Goal: Transaction & Acquisition: Purchase product/service

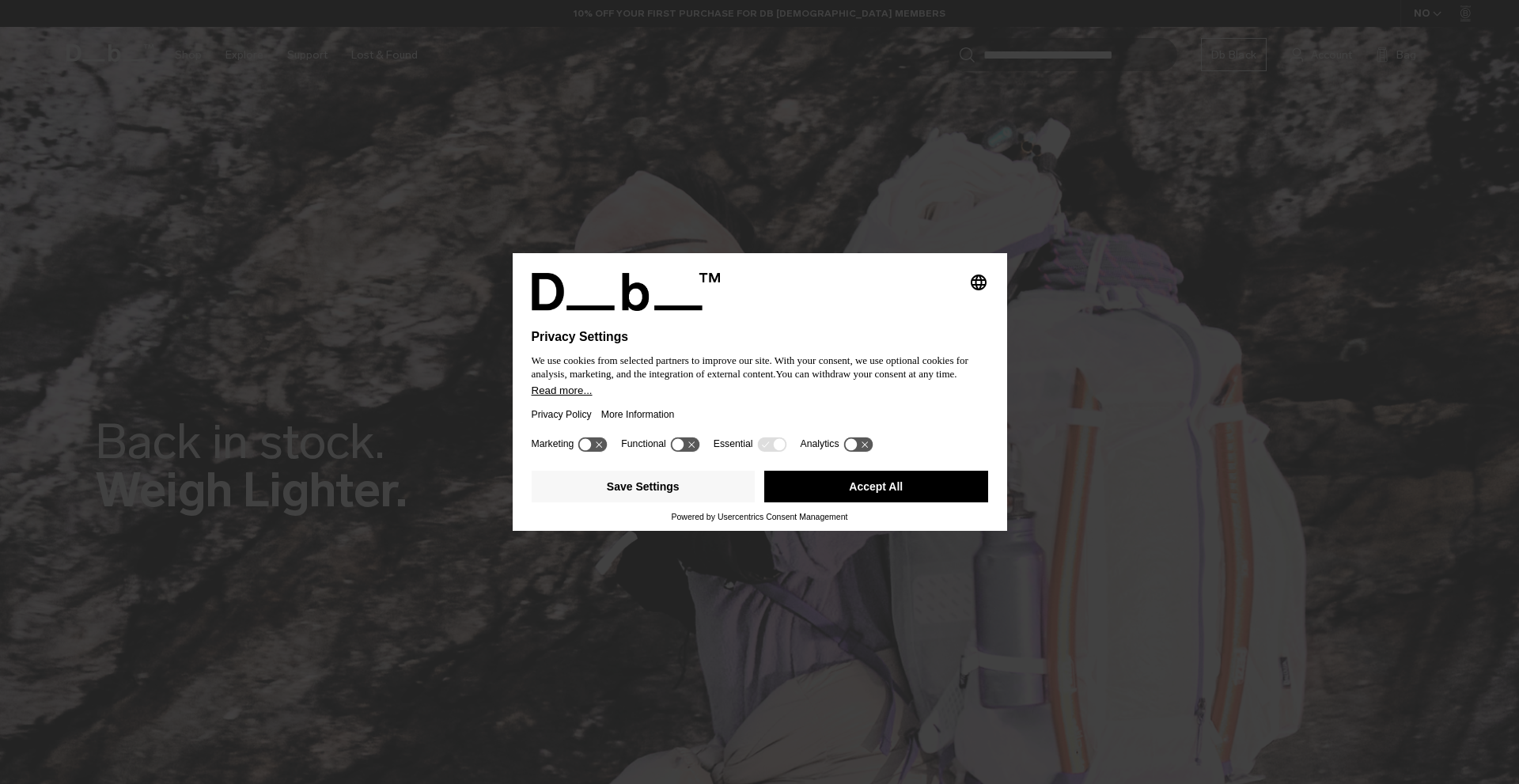
click at [907, 475] on button "Accept All" at bounding box center [876, 486] width 224 height 31
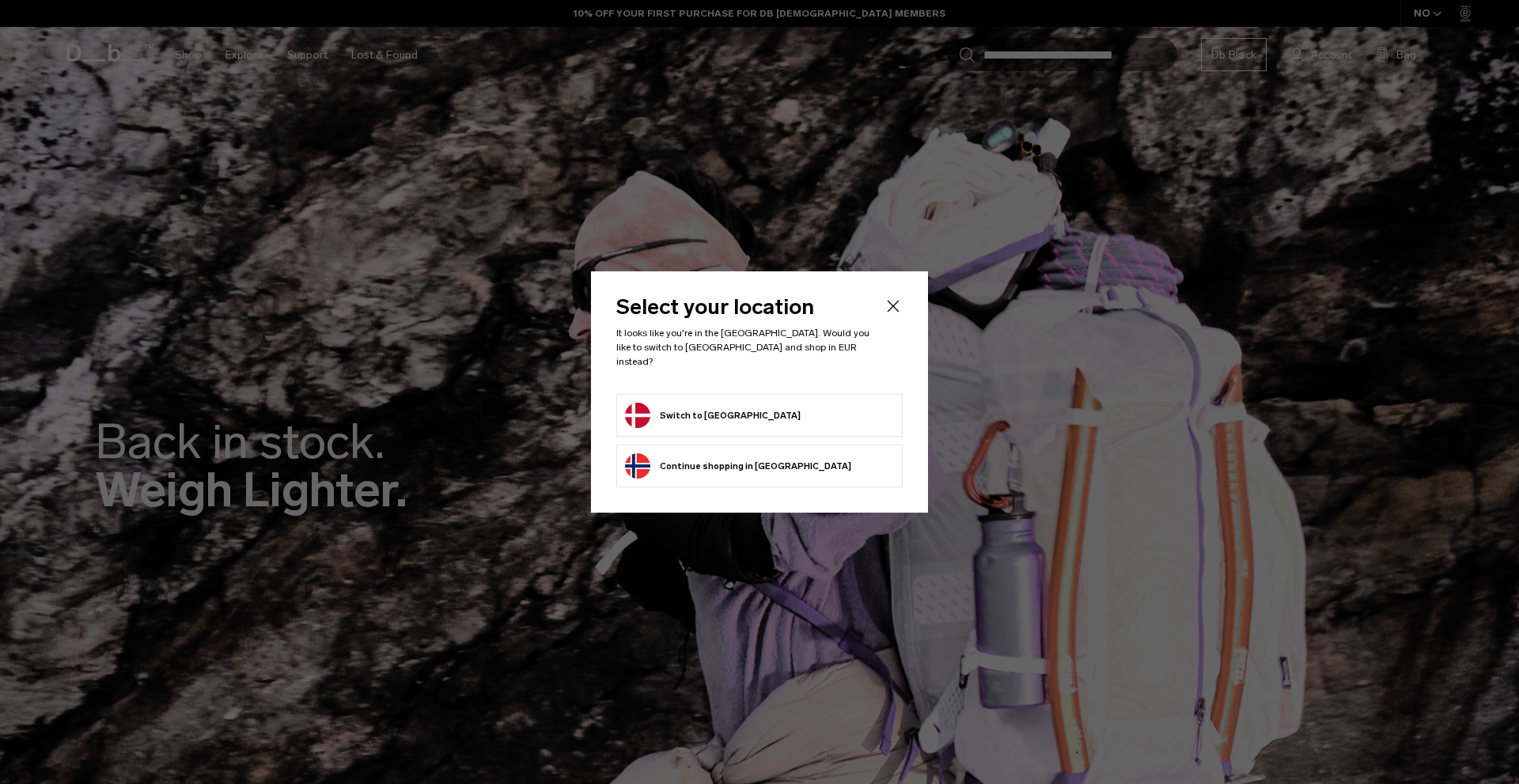
click at [806, 406] on form "Switch to Denmark" at bounding box center [759, 415] width 269 height 25
click at [720, 408] on button "Switch to Denmark" at bounding box center [713, 415] width 176 height 25
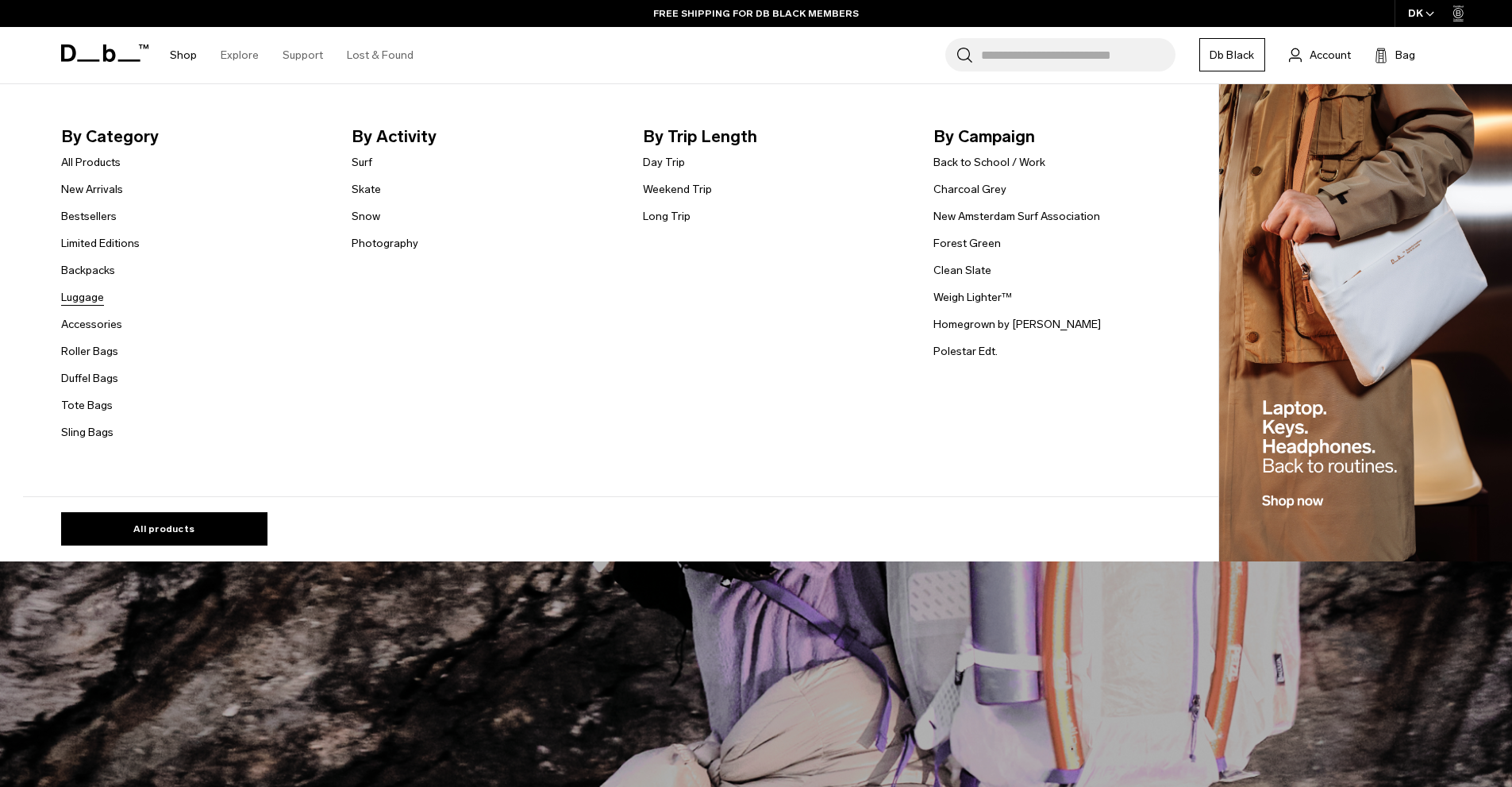
click at [100, 292] on link "Luggage" at bounding box center [83, 298] width 43 height 17
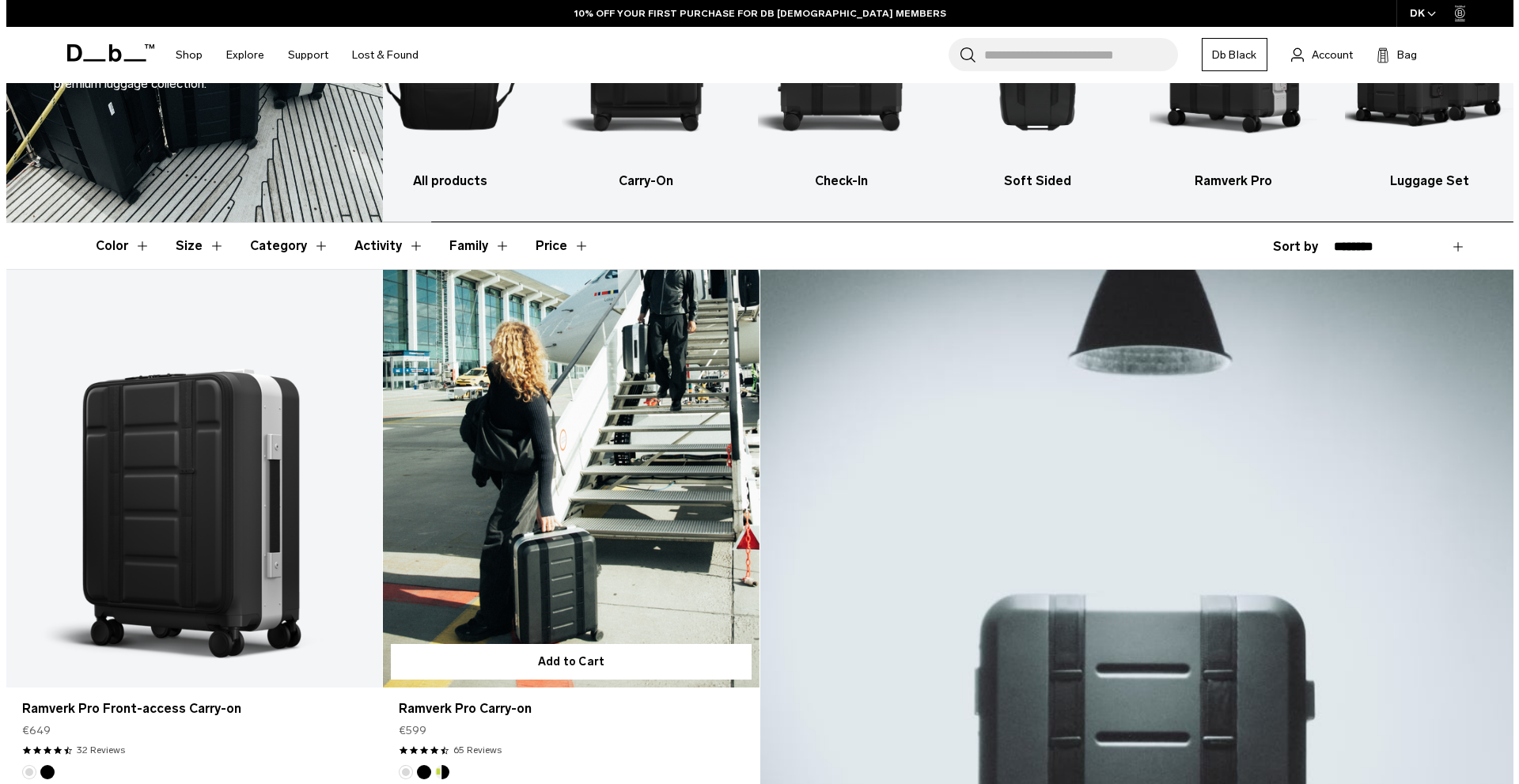
scroll to position [316, 0]
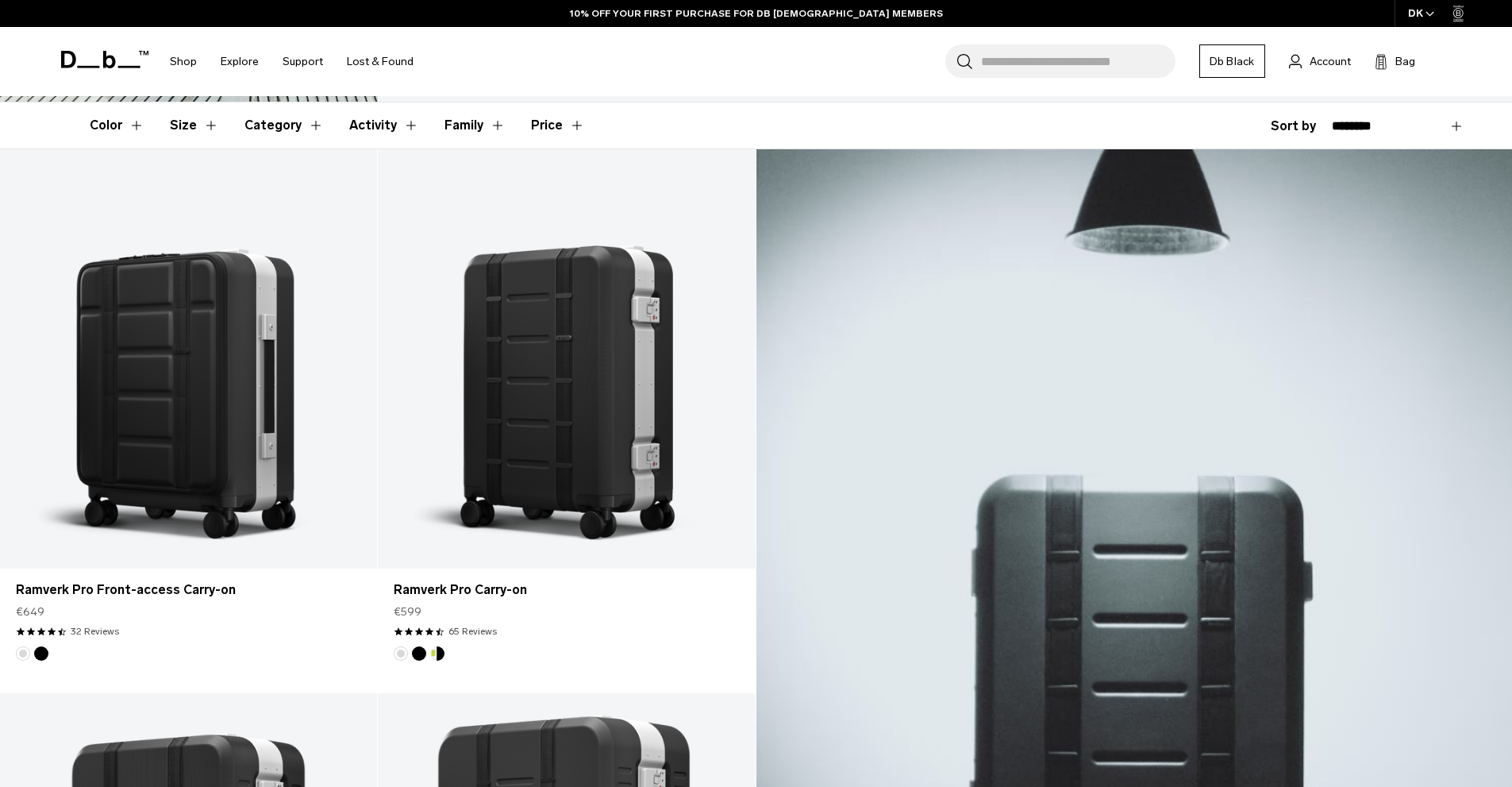
click at [1430, 15] on icon "button" at bounding box center [1430, 14] width 7 height 4
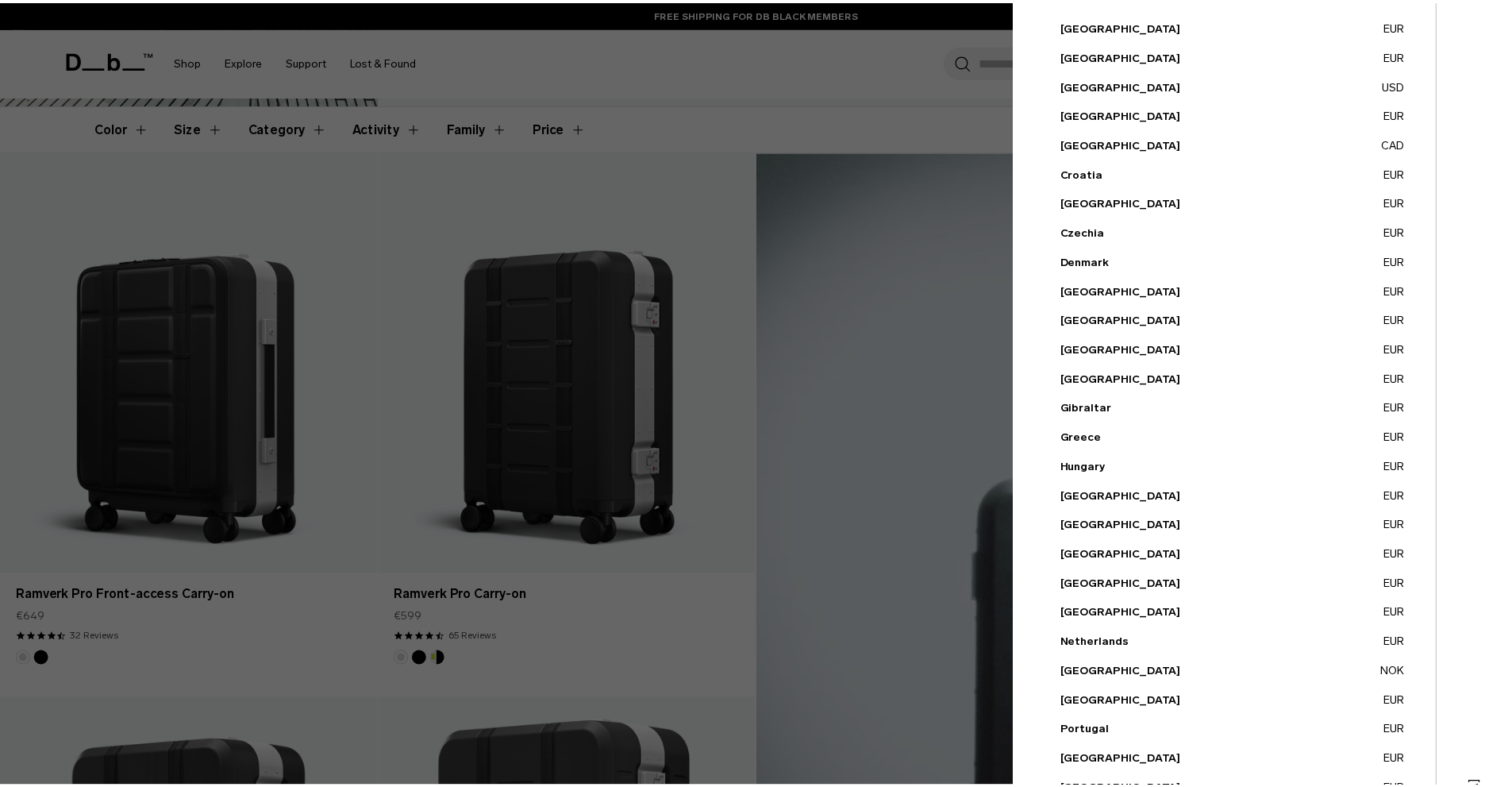
scroll to position [305, 0]
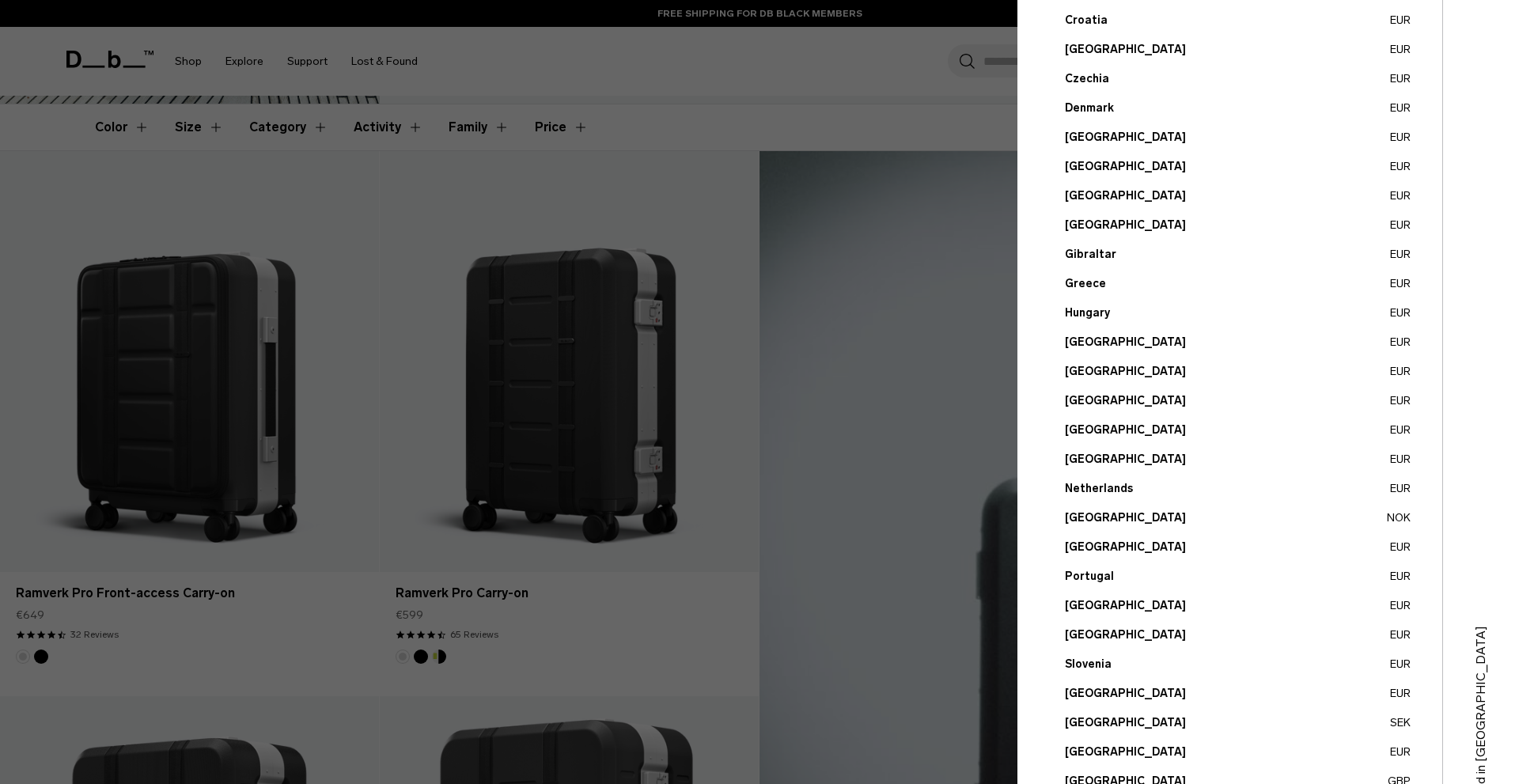
click at [380, 351] on div at bounding box center [759, 392] width 1519 height 784
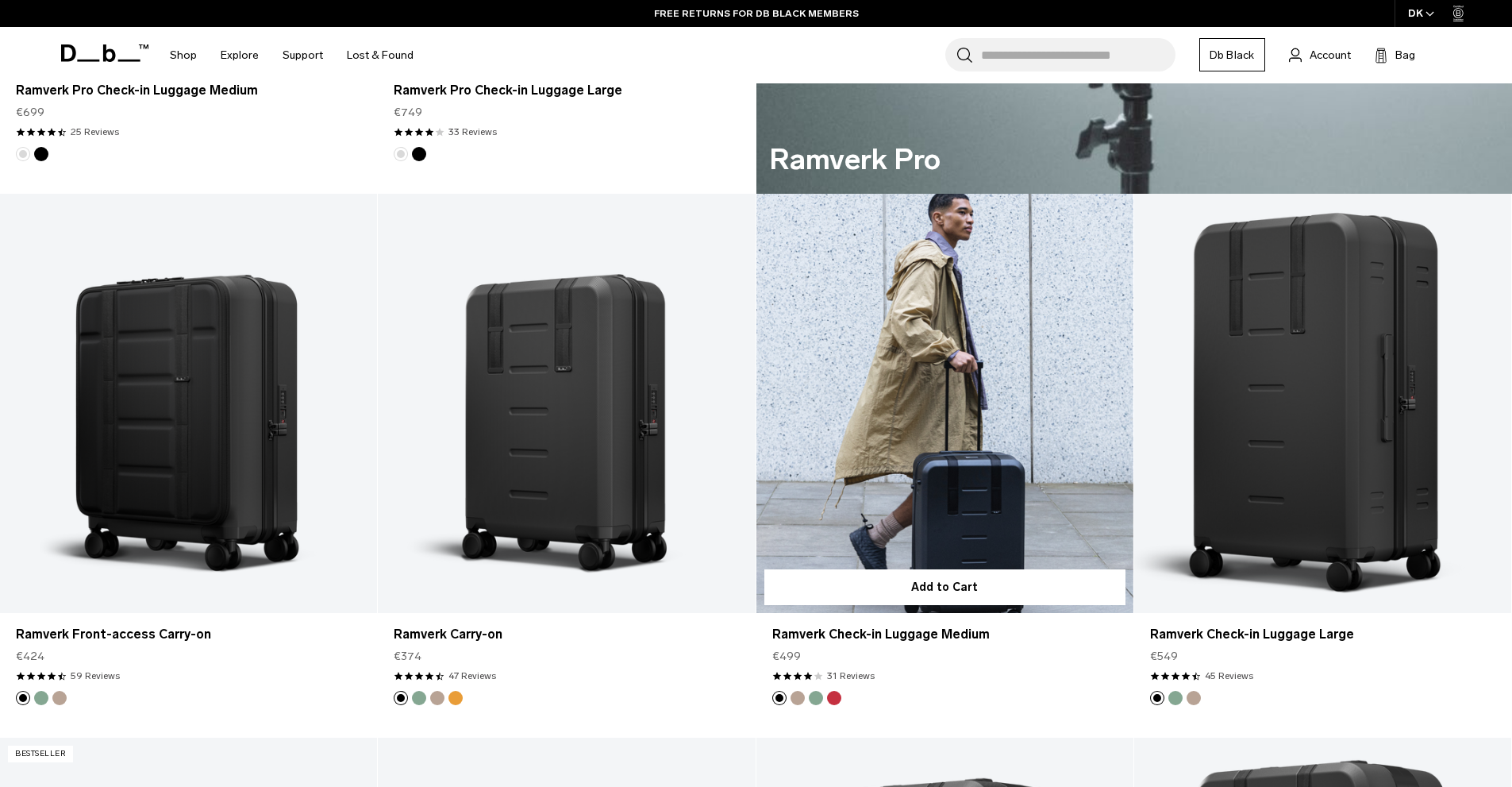
scroll to position [1350, 0]
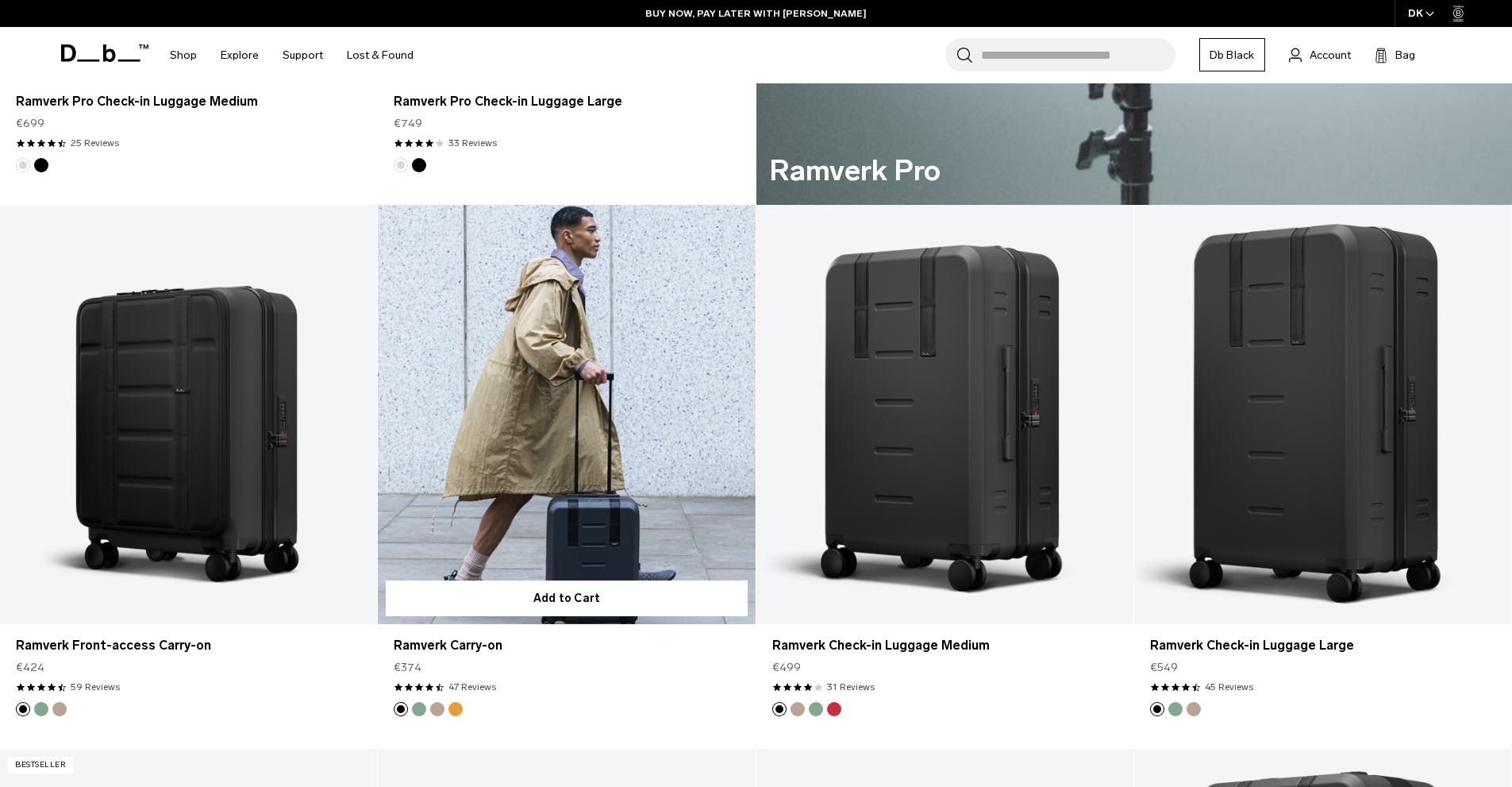
click at [568, 385] on link "Ramverk Carry-on" at bounding box center [566, 415] width 377 height 419
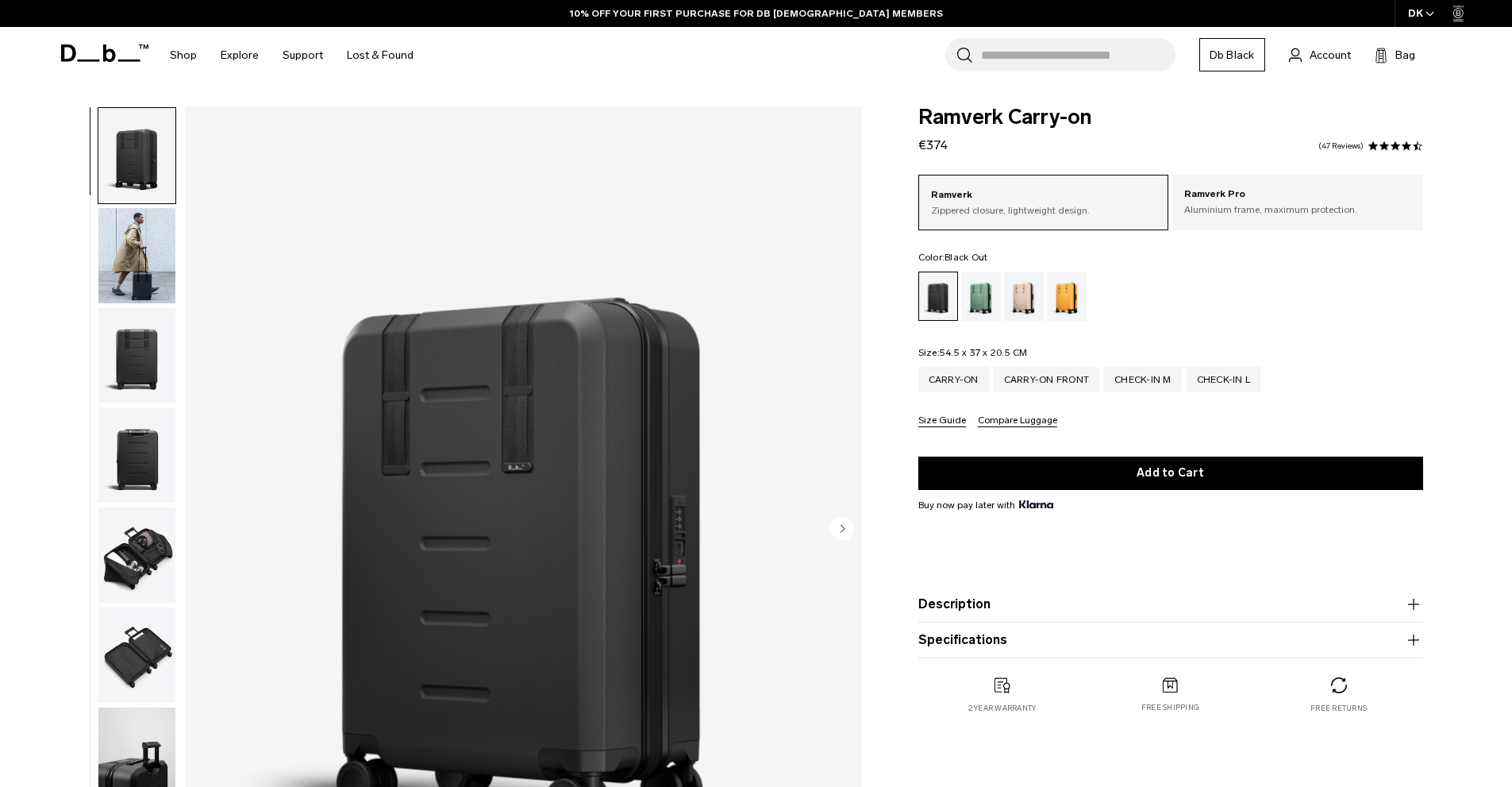
click at [149, 532] on img "button" at bounding box center [136, 555] width 77 height 96
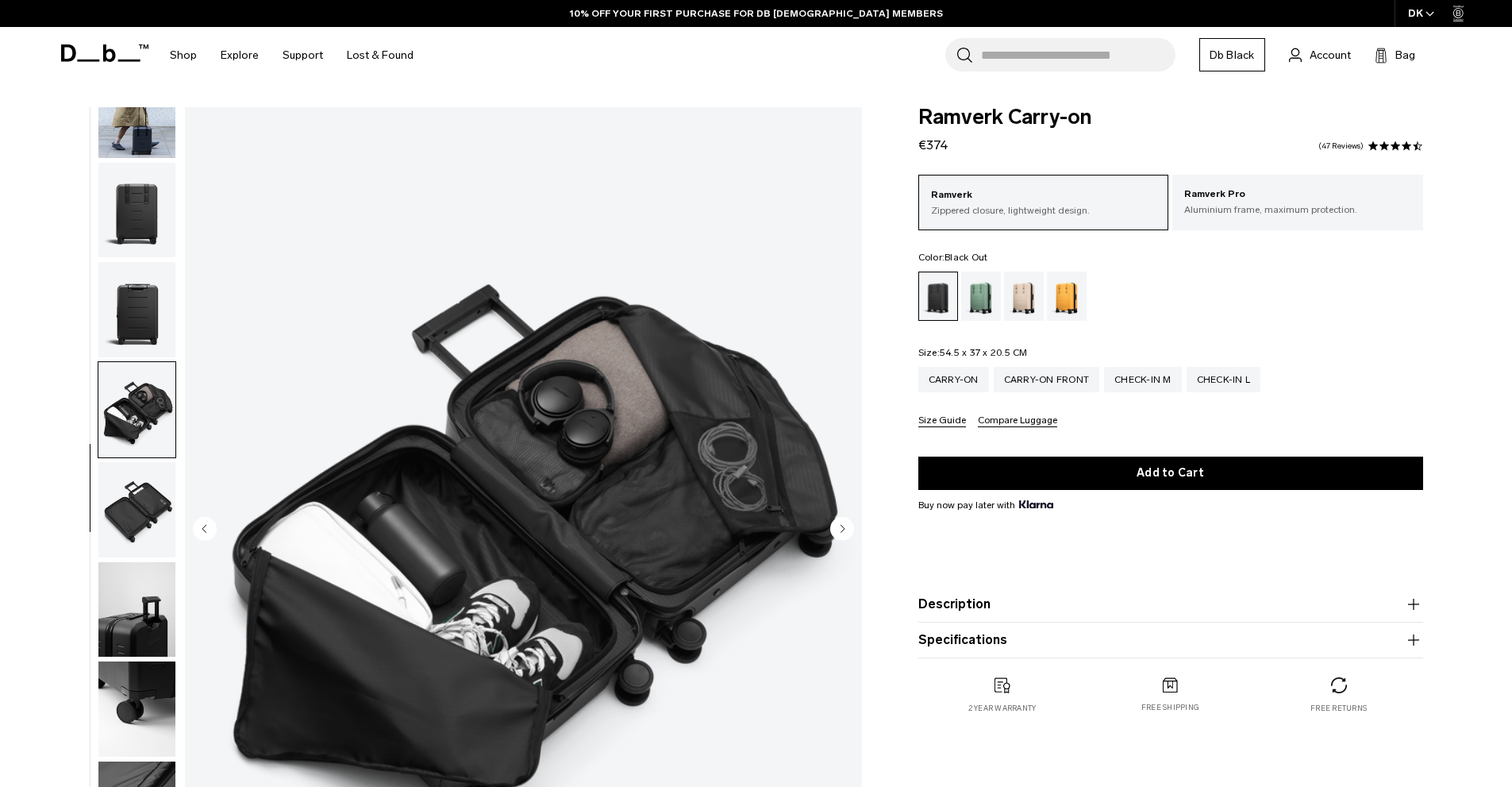
scroll to position [150, 0]
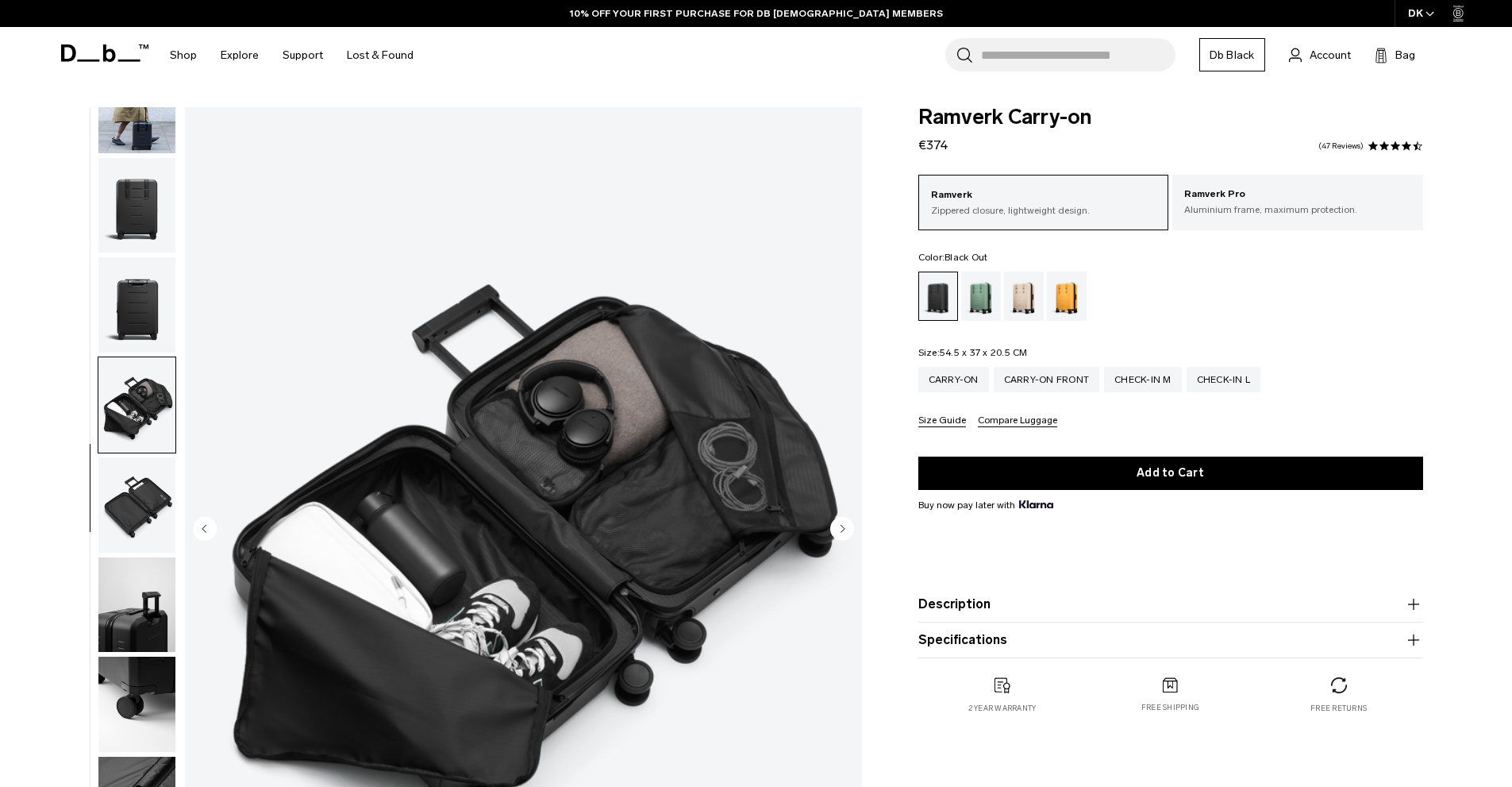
click at [148, 526] on img "button" at bounding box center [136, 505] width 77 height 96
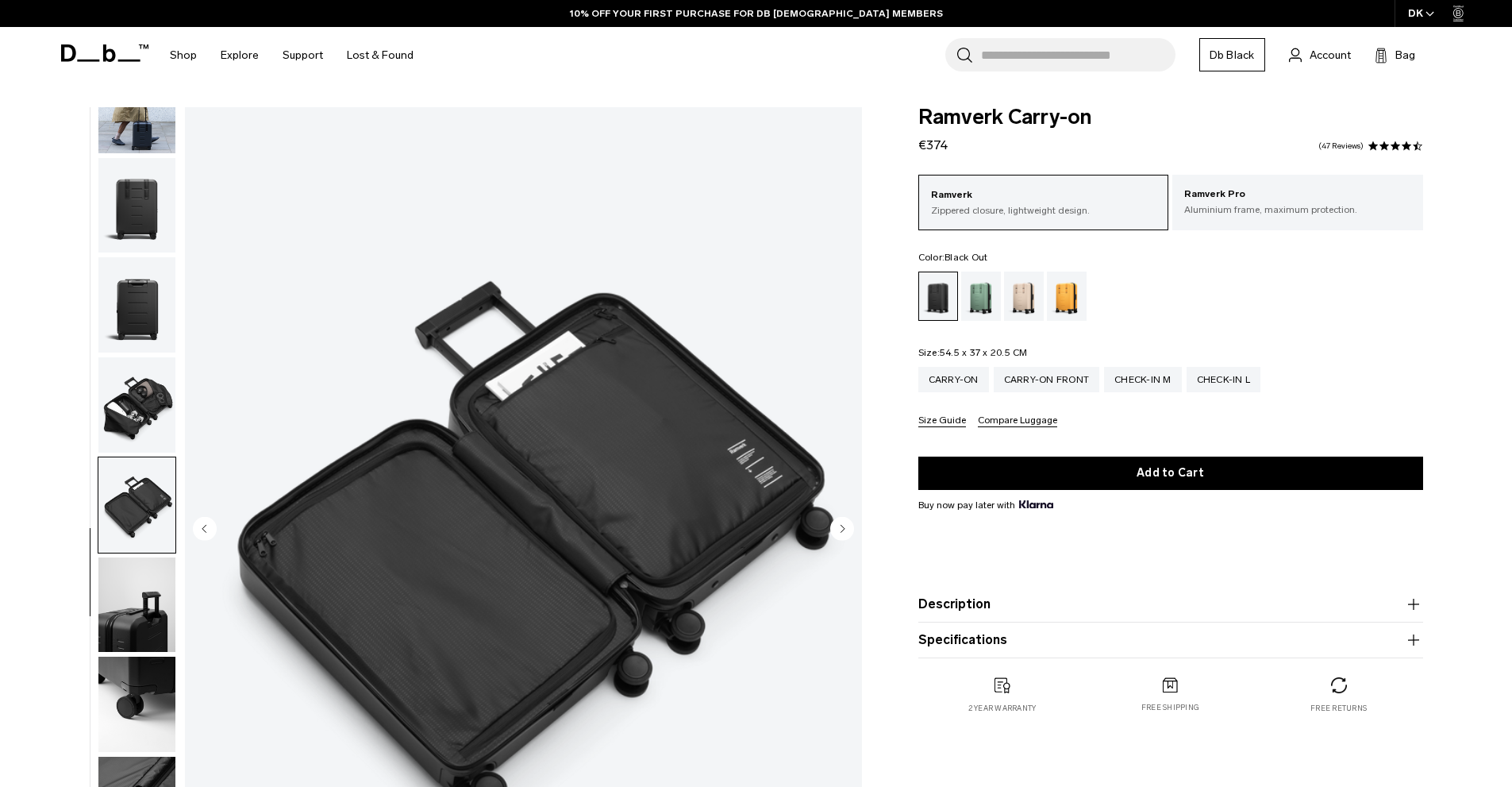
click at [151, 587] on img "button" at bounding box center [136, 605] width 77 height 96
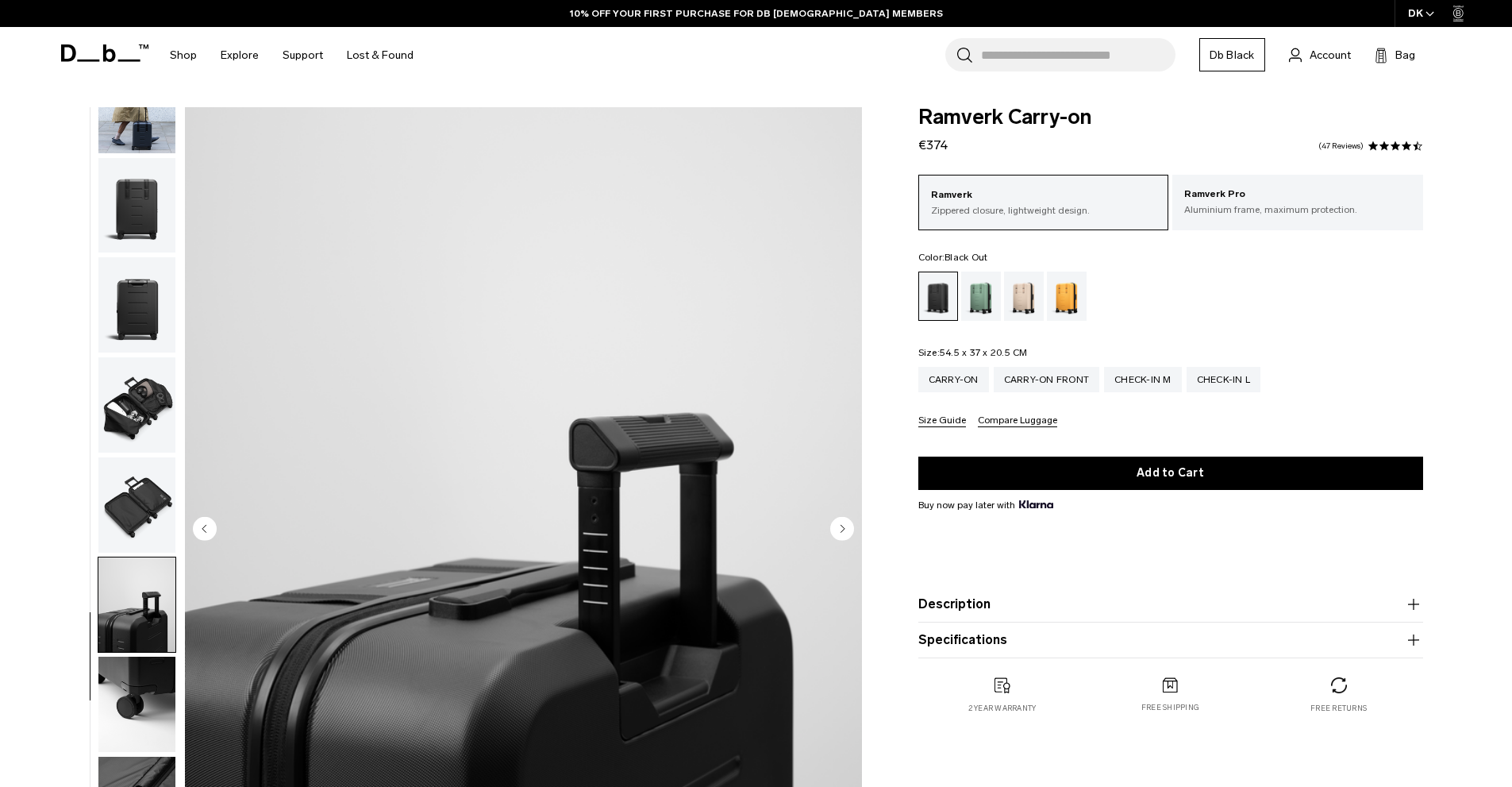
click at [137, 520] on img "button" at bounding box center [136, 505] width 77 height 96
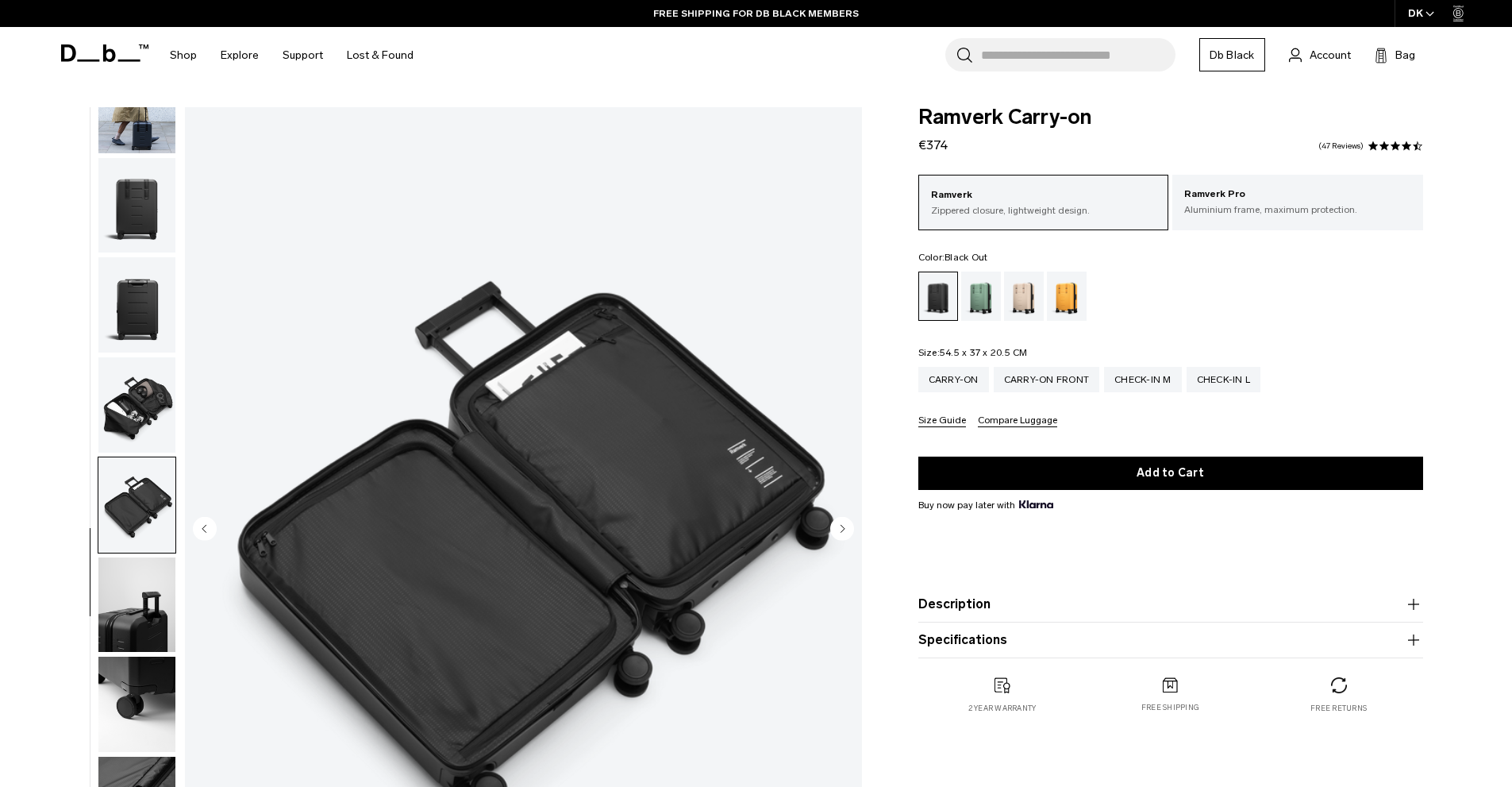
click at [119, 705] on img "button" at bounding box center [136, 704] width 77 height 96
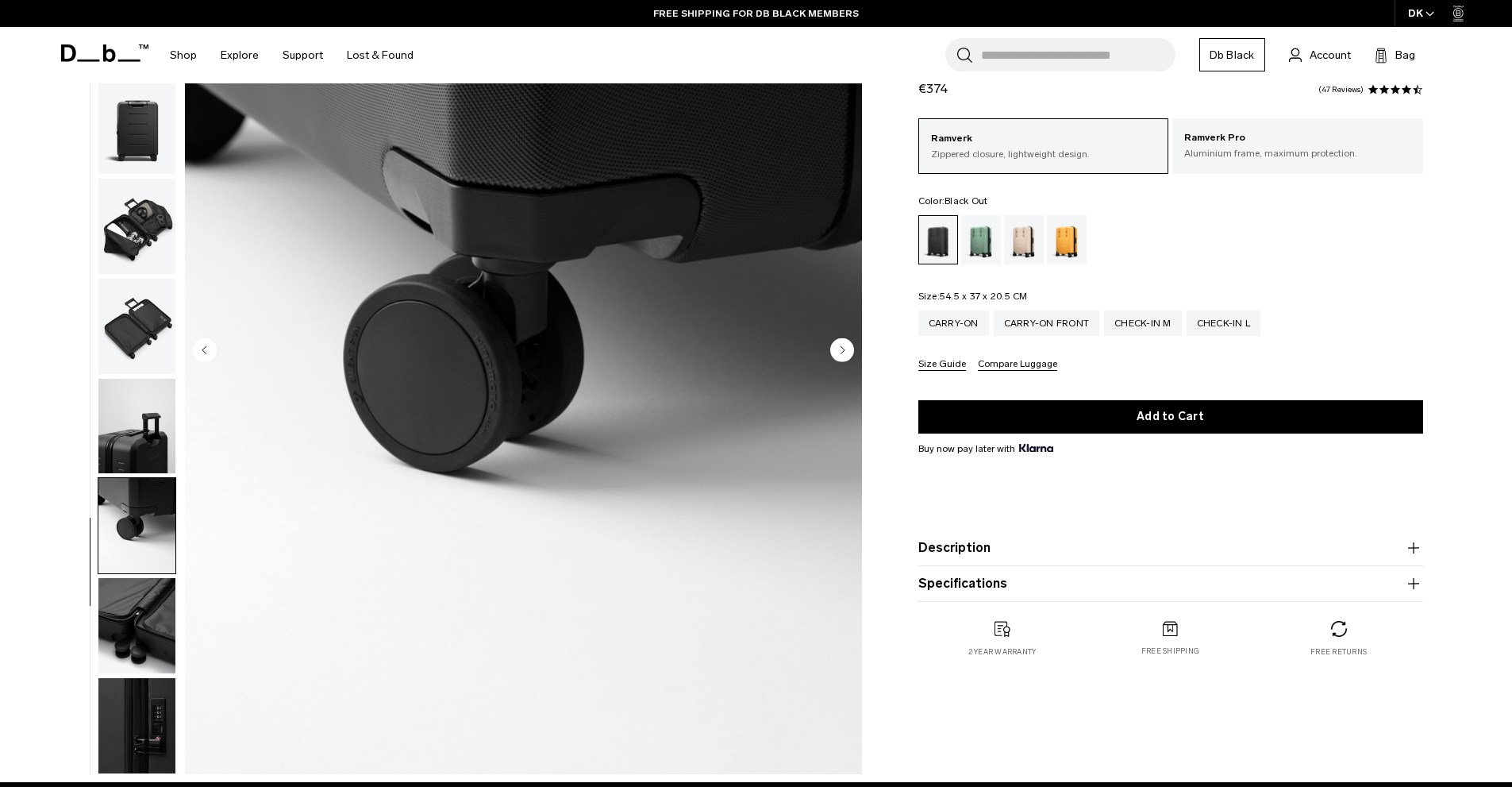
scroll to position [317, 0]
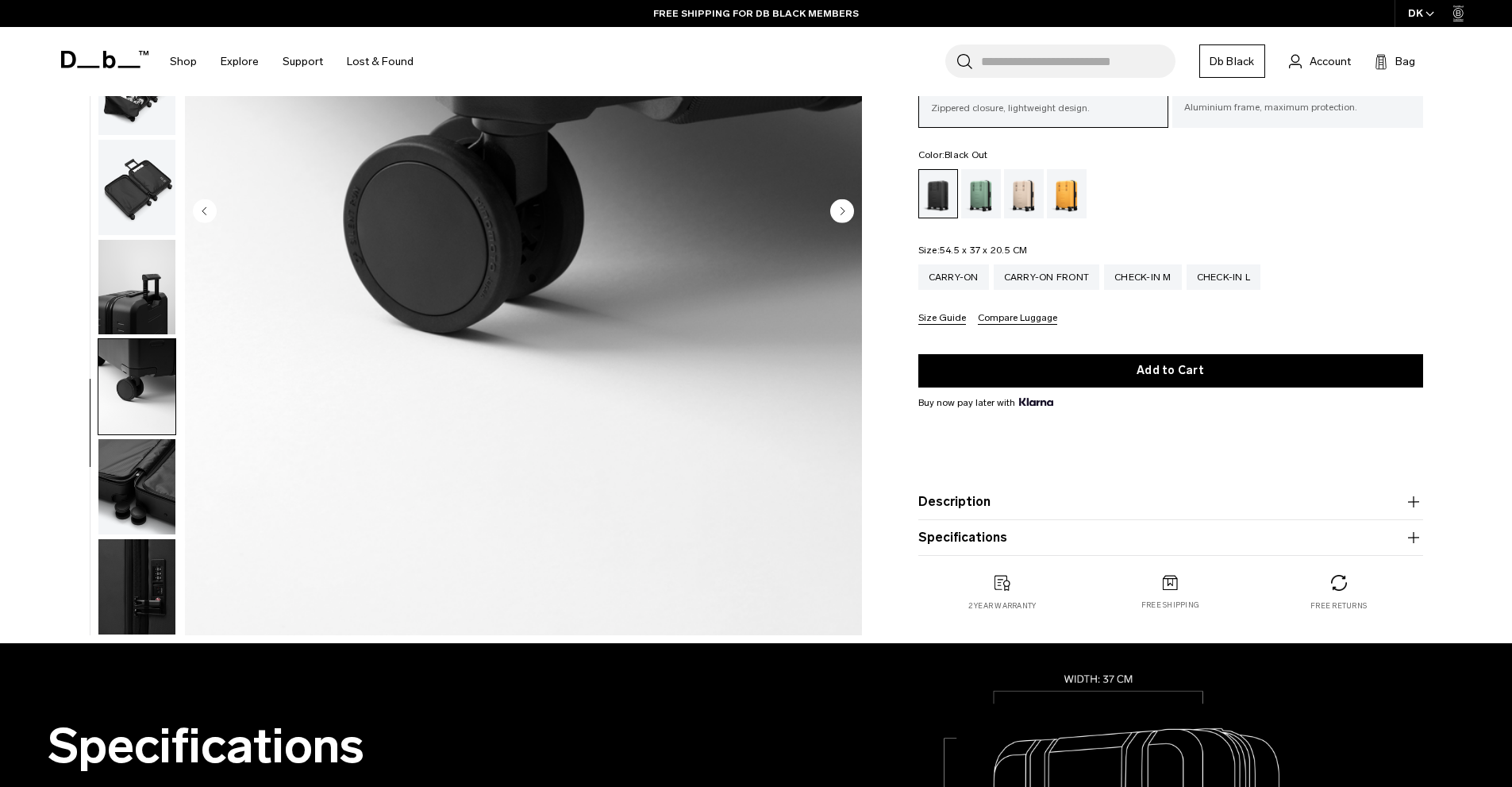
click at [151, 457] on img "button" at bounding box center [136, 486] width 77 height 96
